Goal: Find specific page/section: Find specific page/section

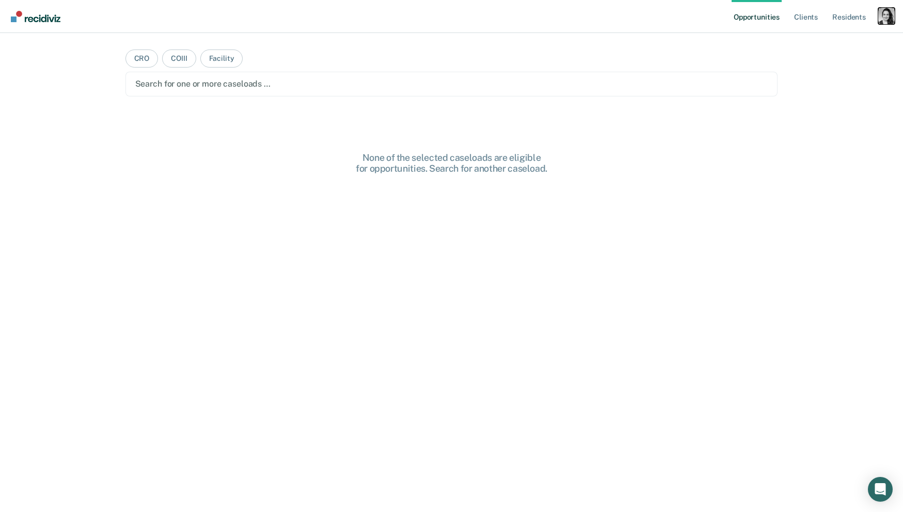
drag, startPoint x: 890, startPoint y: 21, endPoint x: 868, endPoint y: 40, distance: 29.7
click at [890, 21] on div "Profile dropdown button" at bounding box center [886, 16] width 17 height 17
click at [822, 46] on link "Profile" at bounding box center [844, 42] width 83 height 9
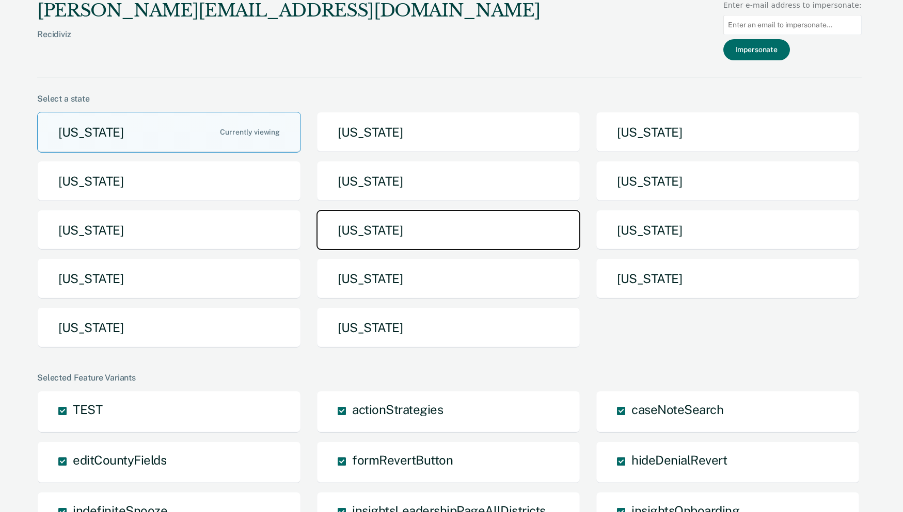
click at [357, 231] on button "[US_STATE]" at bounding box center [448, 230] width 264 height 41
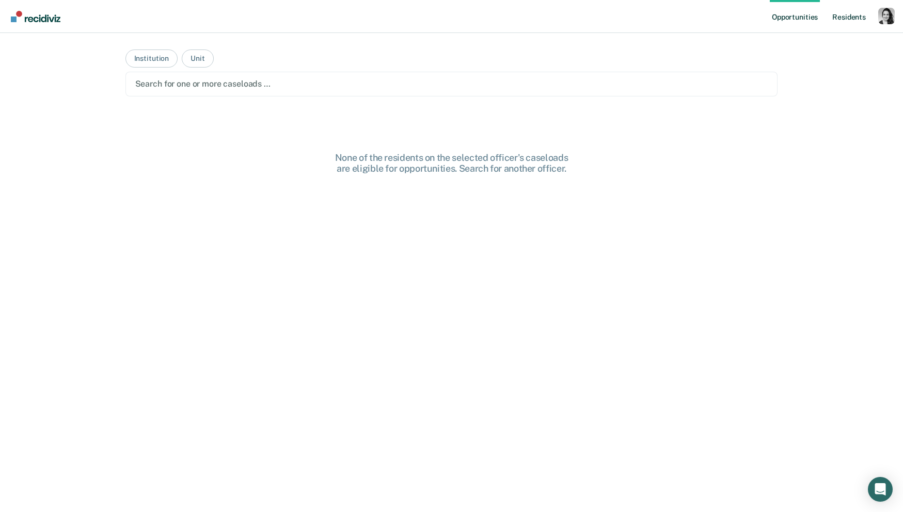
click at [853, 17] on link "Resident s" at bounding box center [849, 16] width 38 height 33
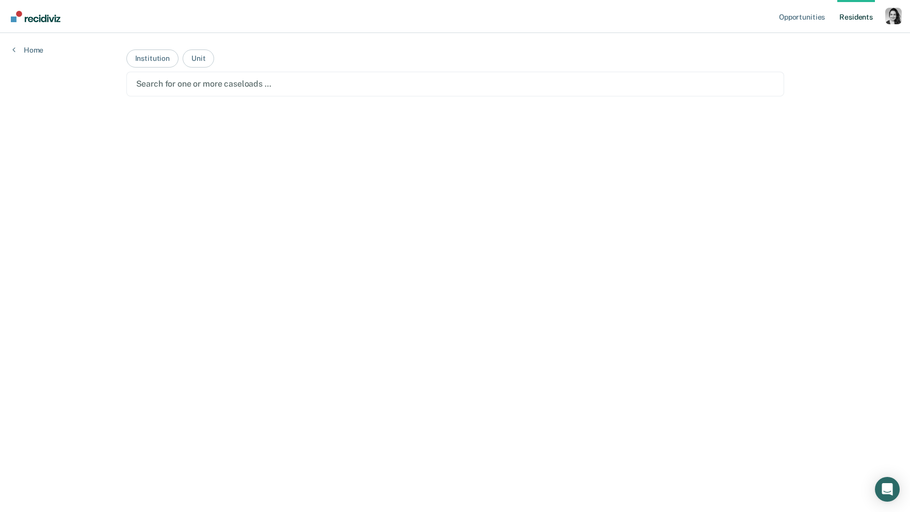
click at [238, 100] on main "Institution Unit Search for one or more caseloads …" at bounding box center [455, 260] width 683 height 455
click at [241, 89] on div at bounding box center [455, 84] width 638 height 12
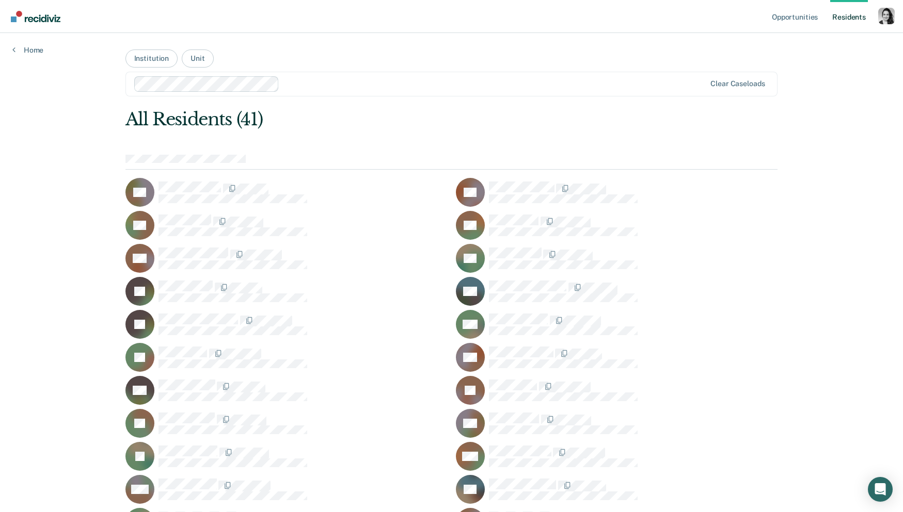
click at [212, 179] on div "RB" at bounding box center [286, 192] width 322 height 29
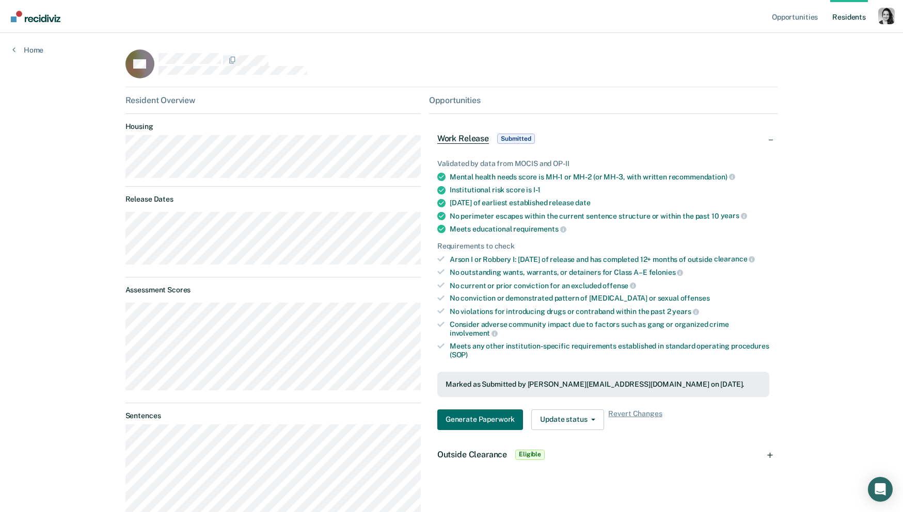
click at [775, 139] on div "Work Release Submitted" at bounding box center [603, 138] width 349 height 33
